Goal: Information Seeking & Learning: Learn about a topic

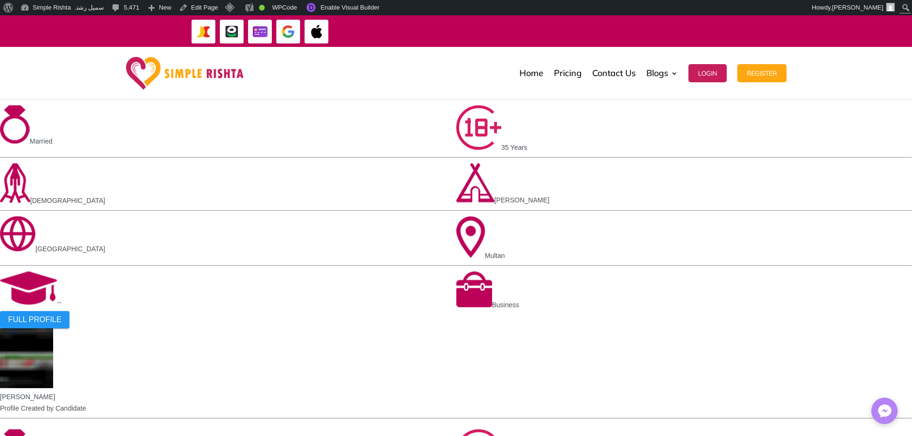
scroll to position [620, 0]
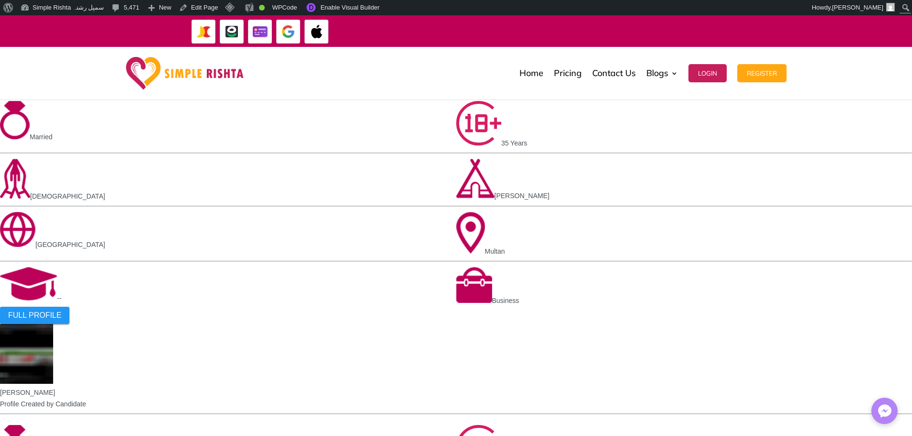
copy div "[DEMOGRAPHIC_DATA]"
drag, startPoint x: 357, startPoint y: 282, endPoint x: 493, endPoint y: 284, distance: 136.5
drag, startPoint x: 343, startPoint y: 281, endPoint x: 547, endPoint y: 282, distance: 204.0
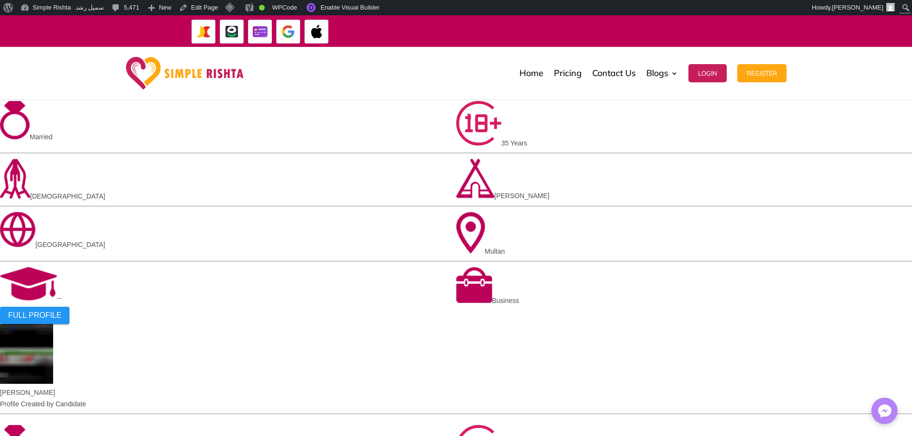
copy div "Ahl-E-Hadees [PERSON_NAME][DEMOGRAPHIC_DATA]"
drag, startPoint x: 341, startPoint y: 282, endPoint x: 560, endPoint y: 280, distance: 218.8
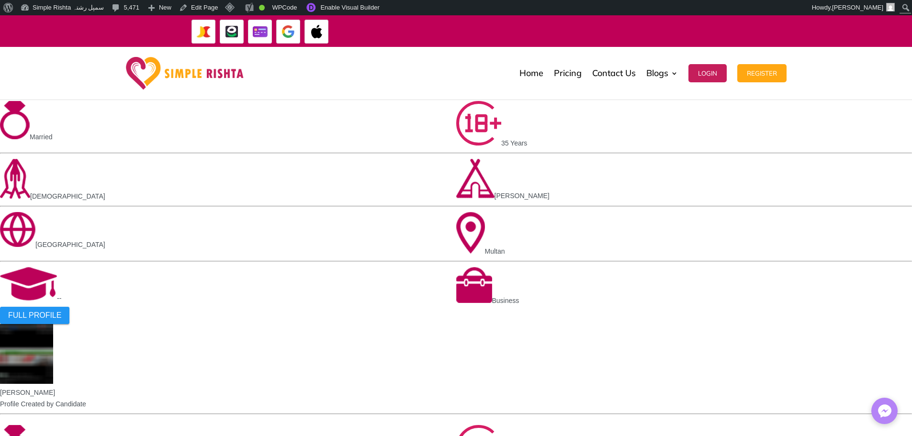
copy div "[PERSON_NAME] Jatt Kashmiri [PERSON_NAME] Pathan [PERSON_NAME]"
copy div "[GEOGRAPHIC_DATA] [GEOGRAPHIC_DATA] [GEOGRAPHIC_DATA] [GEOGRAPHIC_DATA] [GEOGRA…"
drag, startPoint x: 232, startPoint y: 281, endPoint x: 674, endPoint y: 282, distance: 441.4
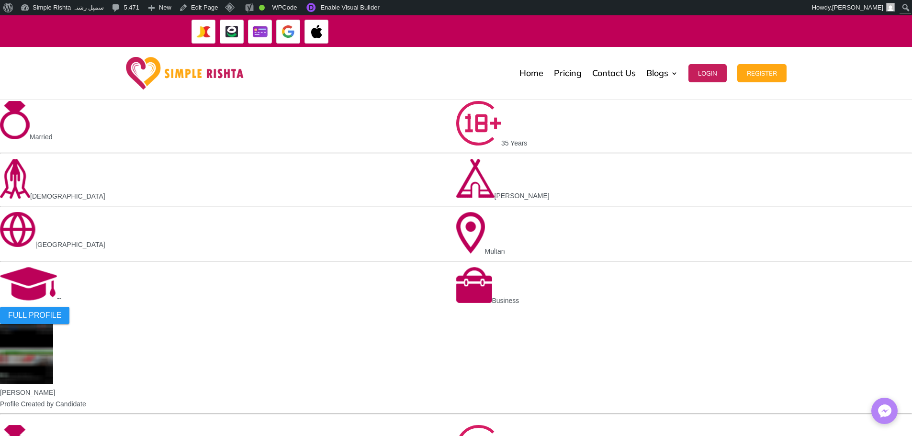
copy div "[GEOGRAPHIC_DATA] [GEOGRAPHIC_DATA] [GEOGRAPHIC_DATA] [GEOGRAPHIC_DATA] [GEOGRA…"
drag, startPoint x: 229, startPoint y: 278, endPoint x: 561, endPoint y: 283, distance: 331.8
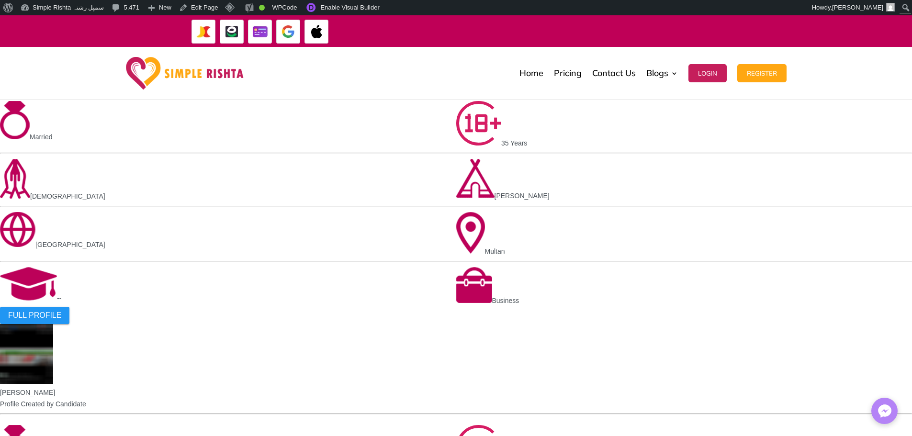
drag, startPoint x: 332, startPoint y: 278, endPoint x: 559, endPoint y: 283, distance: 226.5
copy div "[PERSON_NAME] Jatt Kashmiri [PERSON_NAME] Pathan [PERSON_NAME]"
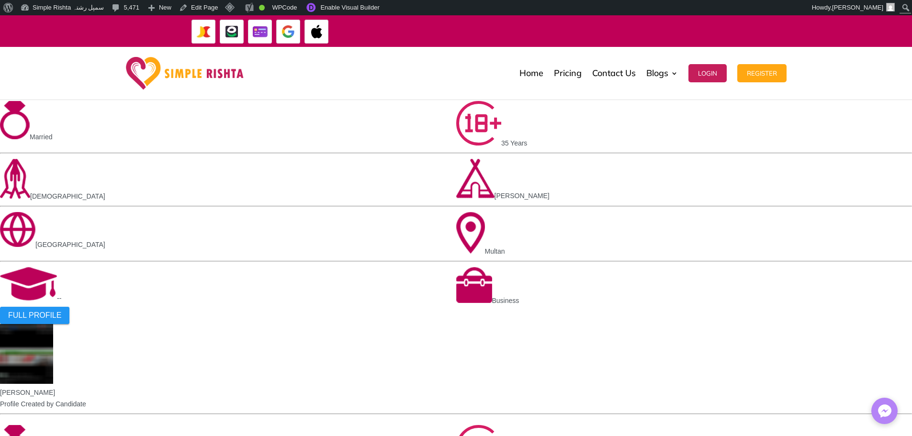
drag, startPoint x: 362, startPoint y: 282, endPoint x: 532, endPoint y: 283, distance: 170.4
copy div "Ahl-E-Hadees [PERSON_NAME][DEMOGRAPHIC_DATA]"
drag, startPoint x: 420, startPoint y: 280, endPoint x: 477, endPoint y: 282, distance: 57.5
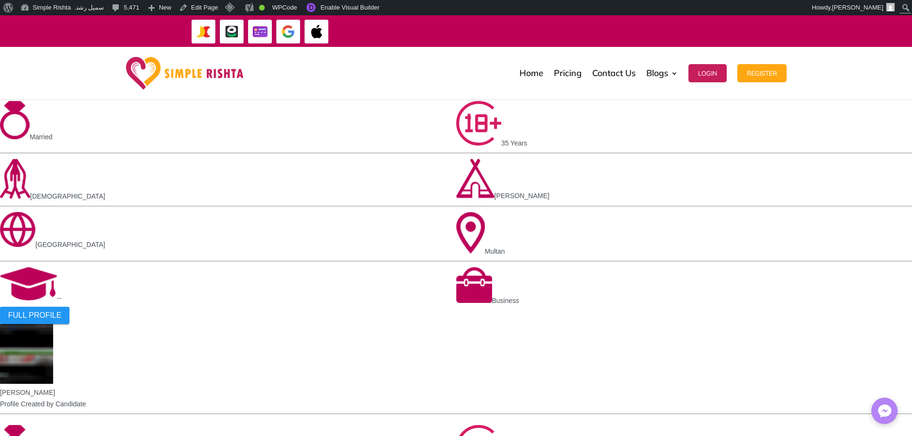
copy div "[DEMOGRAPHIC_DATA]"
